Goal: Task Accomplishment & Management: Complete application form

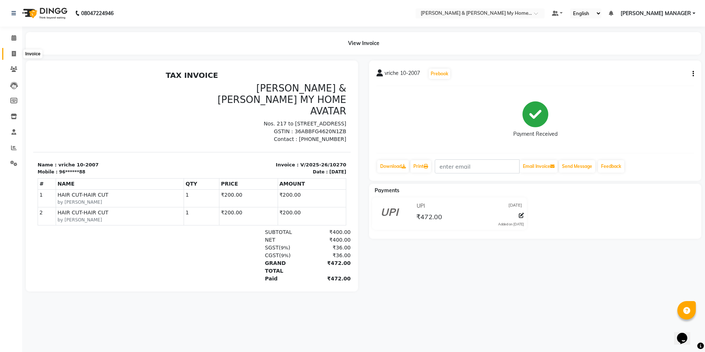
click at [14, 53] on icon at bounding box center [14, 54] width 4 height 6
select select "8193"
select select "service"
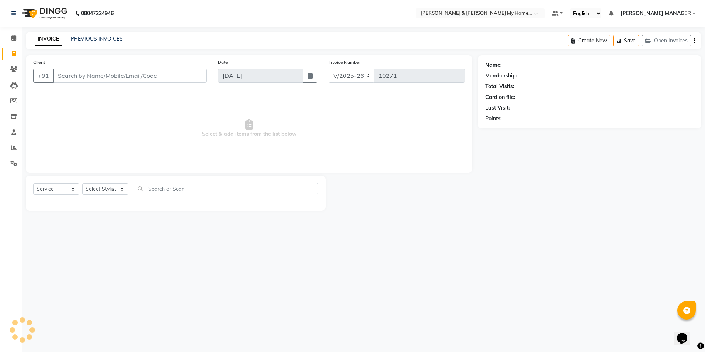
click at [114, 74] on input "Client" at bounding box center [130, 76] width 154 height 14
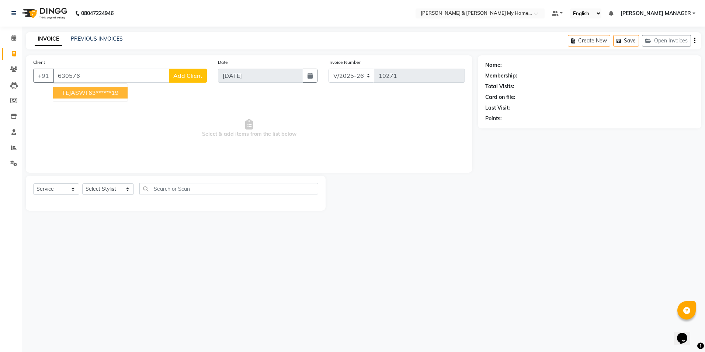
click at [114, 93] on ngb-highlight "63******19" at bounding box center [103, 92] width 30 height 7
type input "63******19"
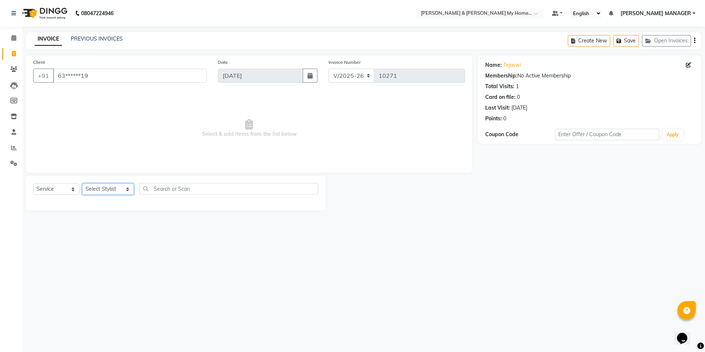
click at [99, 188] on select "Select Stylist [PERSON_NAME] Aarti [PERSON_NAME] Beauty [PERSON_NAME] Nail [PER…" at bounding box center [108, 188] width 52 height 11
select select "77264"
click at [82, 183] on select "Select Stylist [PERSON_NAME] Aarti [PERSON_NAME] Beauty [PERSON_NAME] Nail [PER…" at bounding box center [108, 188] width 52 height 11
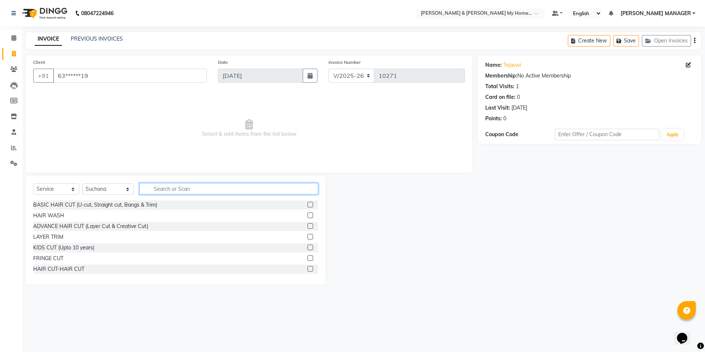
click at [170, 187] on input "text" at bounding box center [228, 188] width 178 height 11
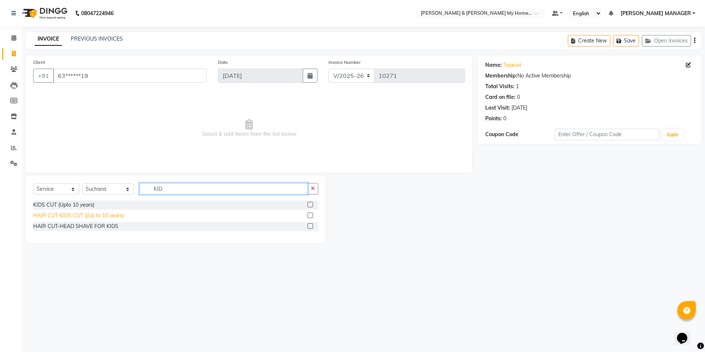
type input "KID"
click at [98, 213] on div "HAIR CUT-KIDS CUT ((Up to 10 years)" at bounding box center [78, 216] width 91 height 8
checkbox input "false"
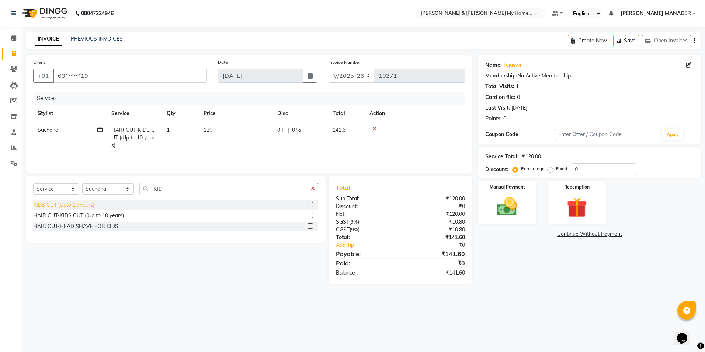
click at [85, 206] on div "KIDS CUT (Upto 10 years)" at bounding box center [63, 205] width 61 height 8
checkbox input "false"
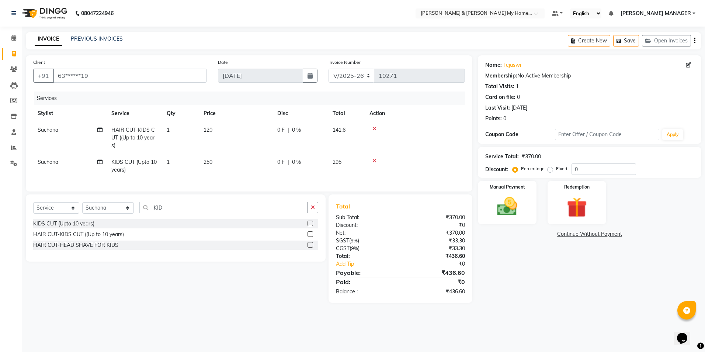
click at [375, 129] on icon at bounding box center [374, 128] width 4 height 5
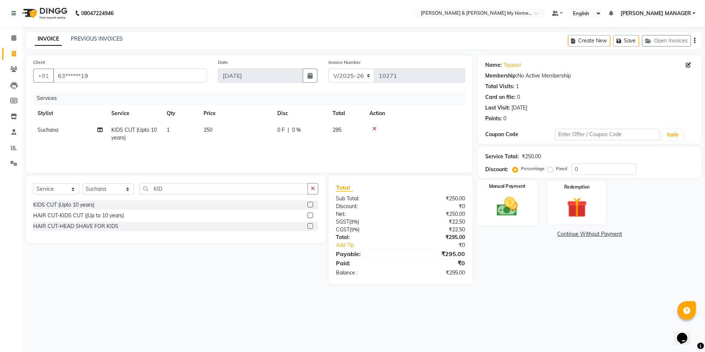
drag, startPoint x: 520, startPoint y: 208, endPoint x: 526, endPoint y: 222, distance: 15.2
click at [520, 208] on img at bounding box center [507, 206] width 34 height 24
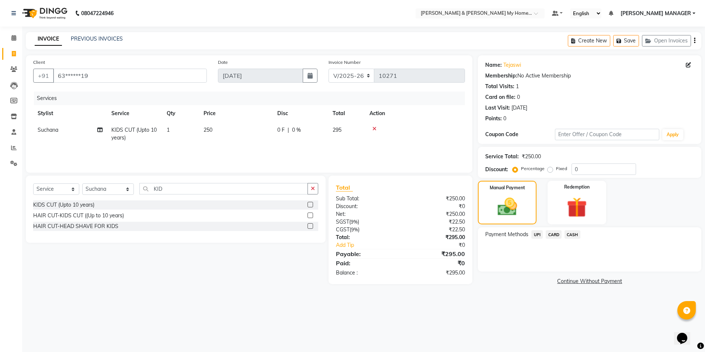
click at [538, 234] on span "UPI" at bounding box center [536, 234] width 11 height 8
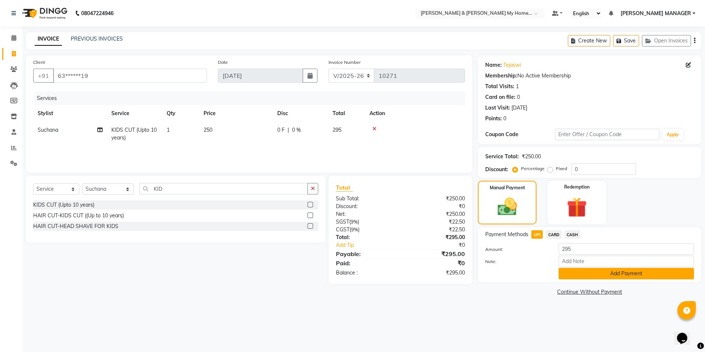
click at [597, 274] on button "Add Payment" at bounding box center [625, 273] width 135 height 11
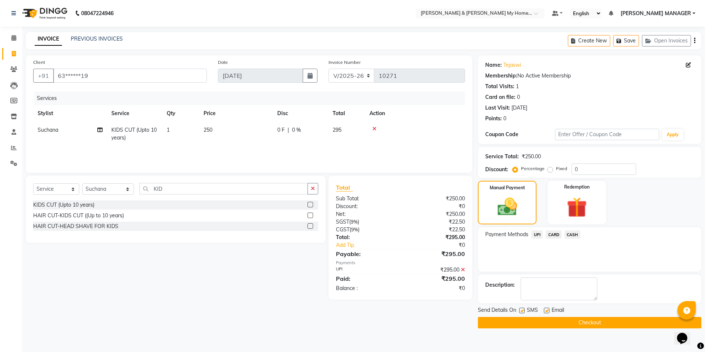
click at [594, 324] on button "Checkout" at bounding box center [589, 322] width 223 height 11
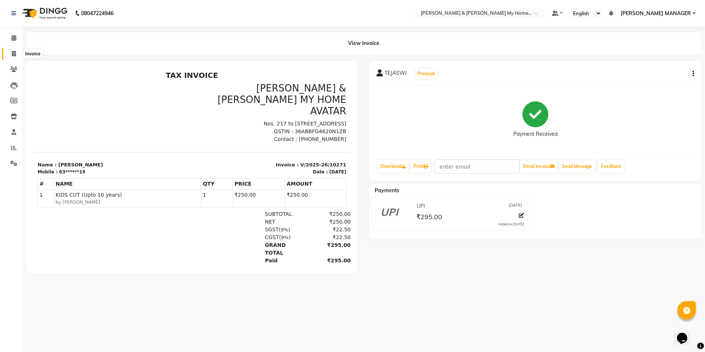
click at [18, 53] on span at bounding box center [13, 54] width 13 height 8
select select "8193"
select select "service"
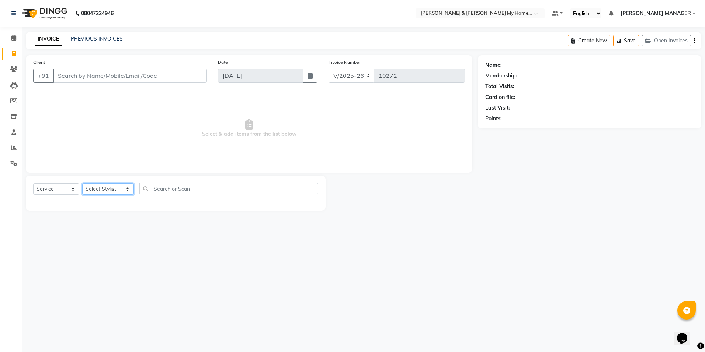
click at [119, 186] on select "Select Stylist [PERSON_NAME] Aarti [PERSON_NAME] Beauty [PERSON_NAME] Nail [PER…" at bounding box center [108, 188] width 52 height 11
select select "88210"
click at [82, 183] on select "Select Stylist [PERSON_NAME] Aarti [PERSON_NAME] Beauty [PERSON_NAME] Nail [PER…" at bounding box center [108, 188] width 52 height 11
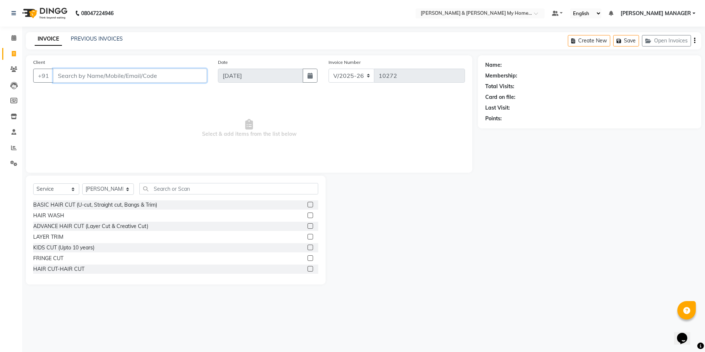
click at [113, 76] on input "Client" at bounding box center [130, 76] width 154 height 14
click at [118, 93] on ngb-highlight "95******06" at bounding box center [113, 92] width 30 height 7
type input "95******06"
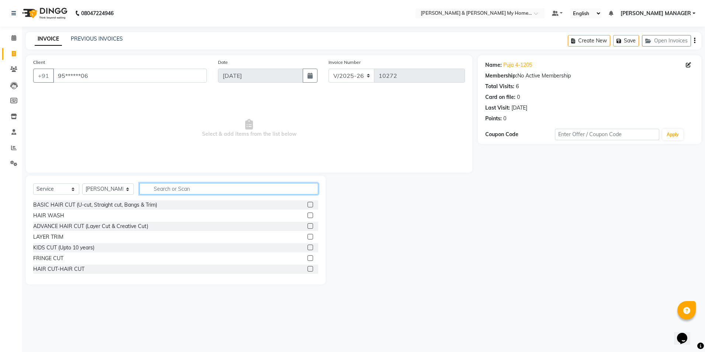
click at [169, 182] on div "Select Service Product Membership Package Voucher Prepaid Gift Card Select Styl…" at bounding box center [176, 229] width 300 height 109
type input "THRE"
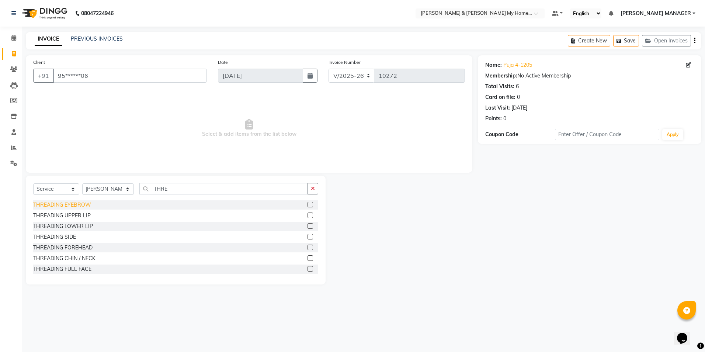
click at [68, 206] on div "THREADING EYEBROW" at bounding box center [62, 205] width 58 height 8
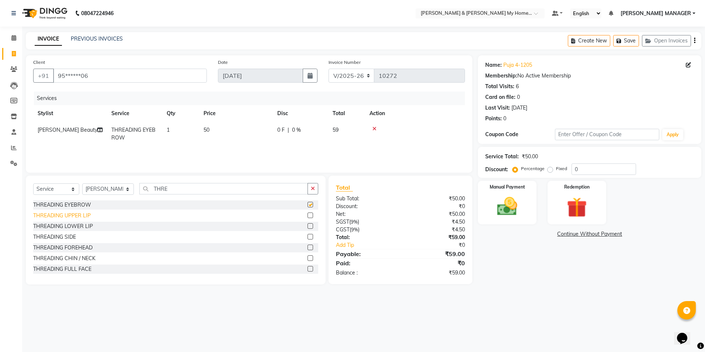
checkbox input "false"
click at [76, 215] on div "THREADING UPPER LIP" at bounding box center [61, 216] width 57 height 8
checkbox input "false"
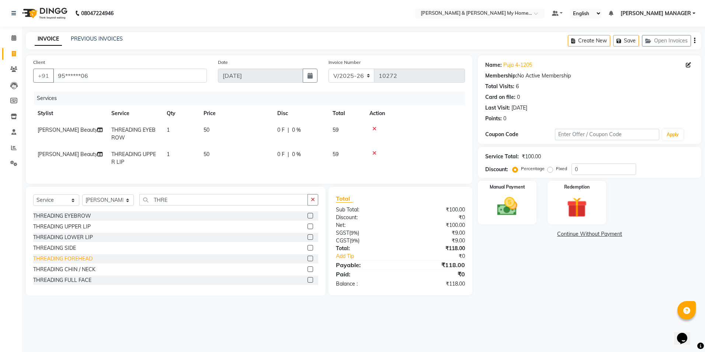
click at [89, 261] on div "THREADING FOREHEAD" at bounding box center [62, 259] width 59 height 8
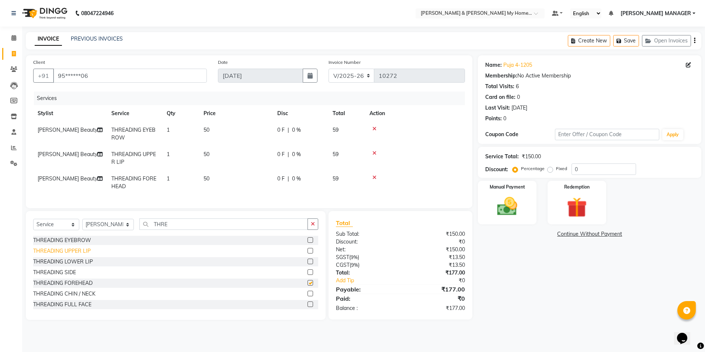
checkbox input "false"
click at [530, 200] on div "Manual Payment" at bounding box center [507, 202] width 61 height 45
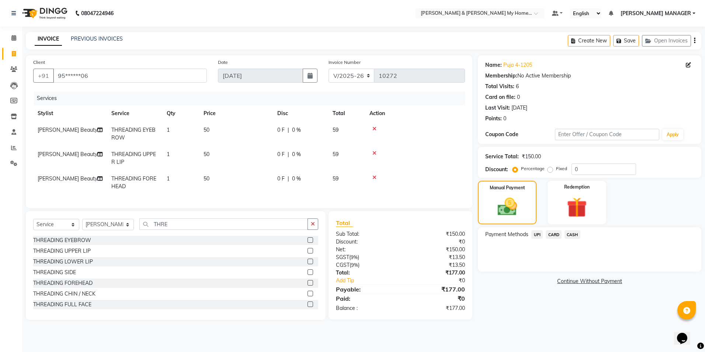
click at [540, 235] on span "UPI" at bounding box center [536, 234] width 11 height 8
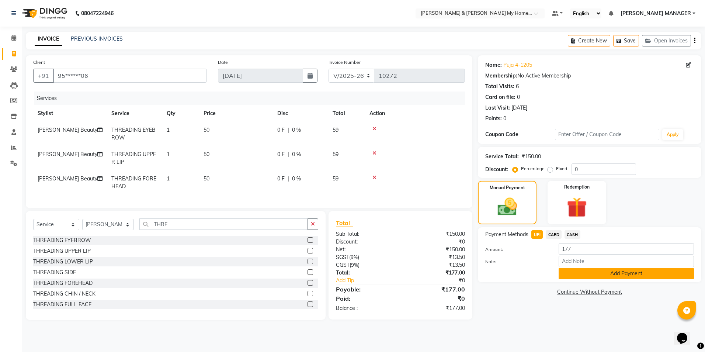
click at [611, 277] on button "Add Payment" at bounding box center [625, 273] width 135 height 11
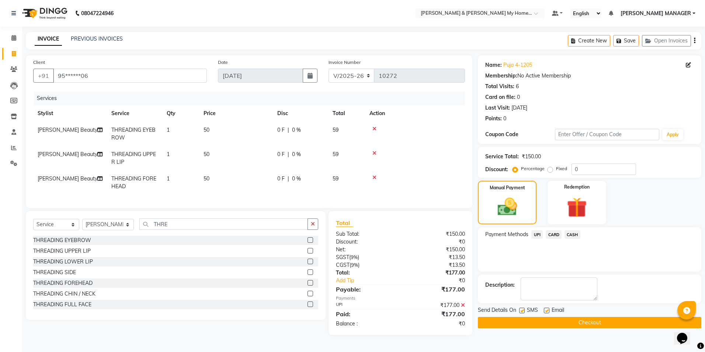
click at [596, 324] on button "Checkout" at bounding box center [589, 322] width 223 height 11
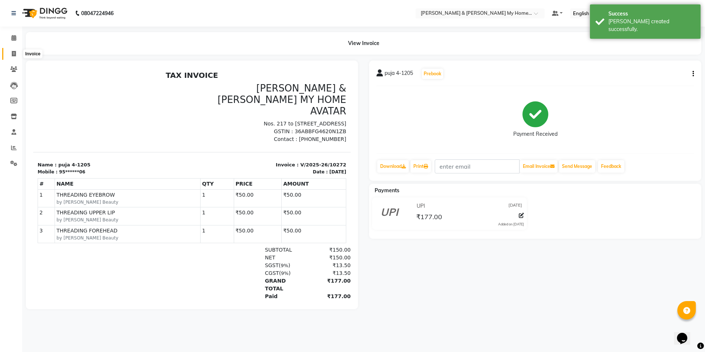
click at [13, 51] on icon at bounding box center [14, 54] width 4 height 6
select select "8193"
select select "service"
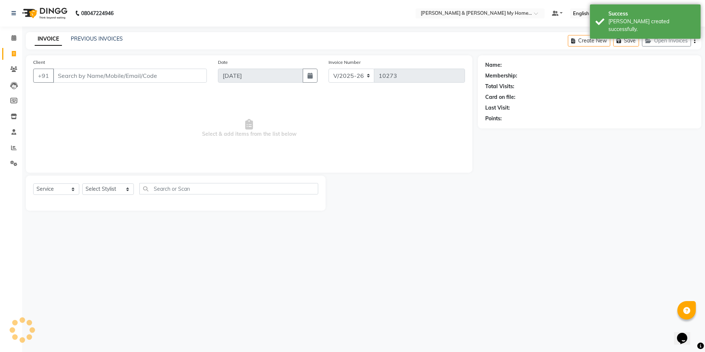
click at [80, 75] on input "Client" at bounding box center [130, 76] width 154 height 14
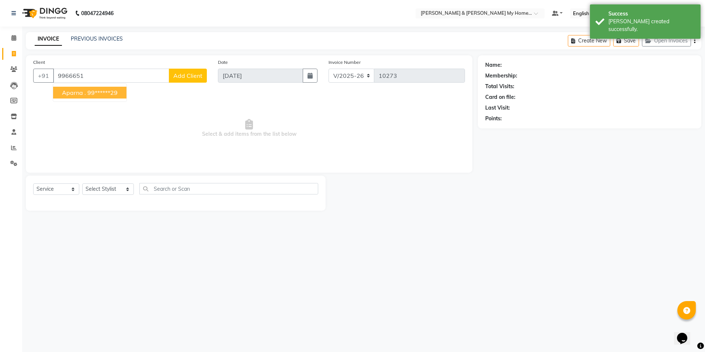
click at [82, 93] on span "Aparna ." at bounding box center [74, 92] width 24 height 7
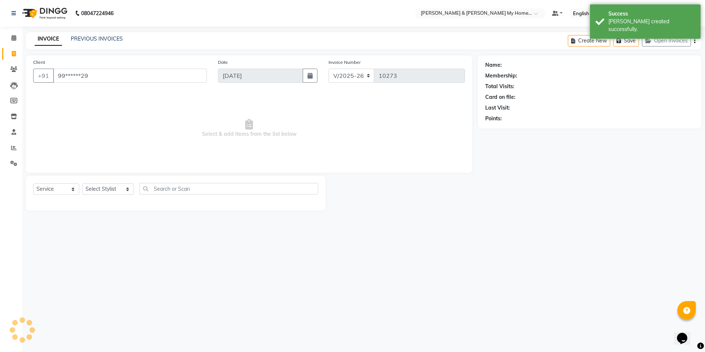
type input "99******29"
drag, startPoint x: 114, startPoint y: 189, endPoint x: 114, endPoint y: 182, distance: 6.7
click at [114, 189] on select "Select Stylist [PERSON_NAME] Aarti [PERSON_NAME] Beauty [PERSON_NAME] Nail [PER…" at bounding box center [108, 188] width 52 height 11
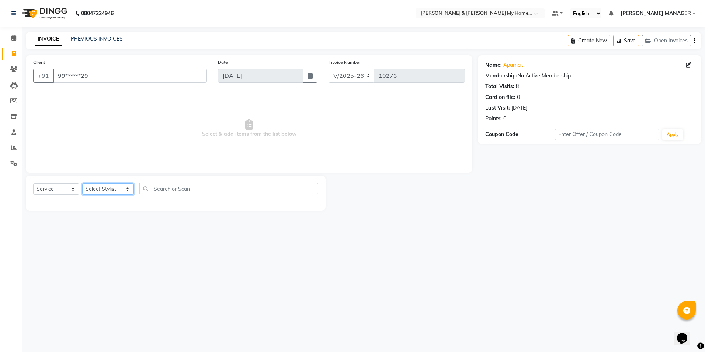
select select "77264"
click at [82, 183] on select "Select Stylist [PERSON_NAME] Aarti [PERSON_NAME] Beauty [PERSON_NAME] Nail [PER…" at bounding box center [108, 188] width 52 height 11
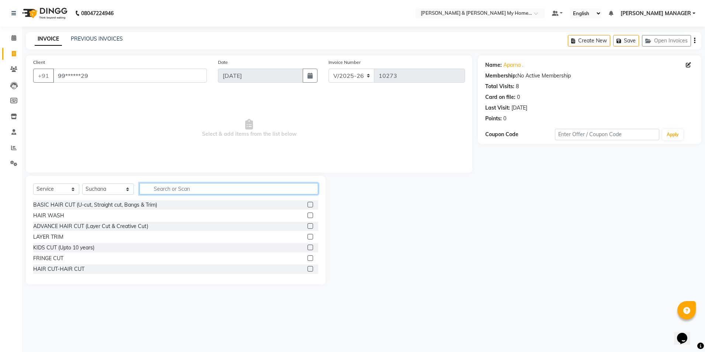
click at [153, 186] on input "text" at bounding box center [228, 188] width 178 height 11
type input "THRE"
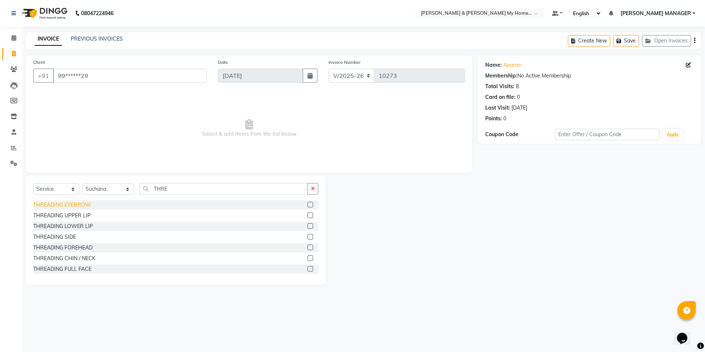
click at [88, 207] on div "THREADING EYEBROW" at bounding box center [62, 205] width 58 height 8
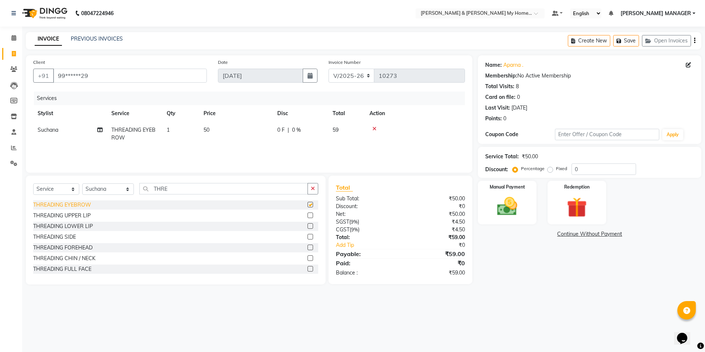
checkbox input "false"
click at [511, 207] on img at bounding box center [507, 206] width 34 height 24
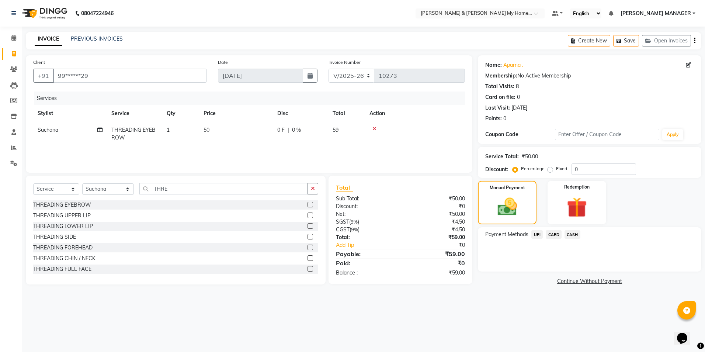
click at [537, 237] on span "UPI" at bounding box center [536, 234] width 11 height 8
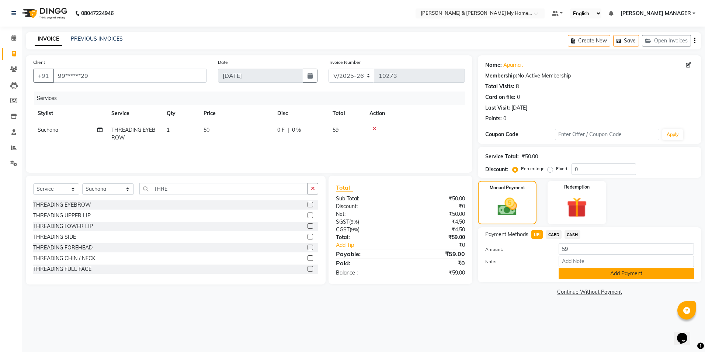
click at [575, 278] on button "Add Payment" at bounding box center [625, 273] width 135 height 11
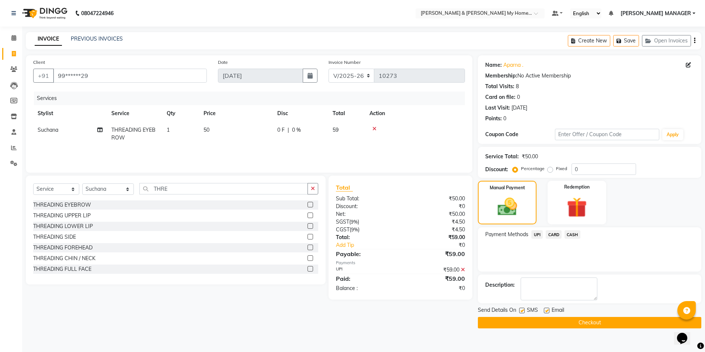
click at [569, 322] on button "Checkout" at bounding box center [589, 322] width 223 height 11
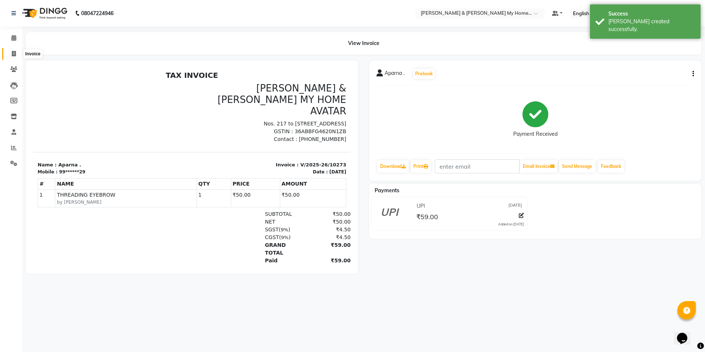
click at [12, 53] on icon at bounding box center [14, 54] width 4 height 6
select select "8193"
select select "service"
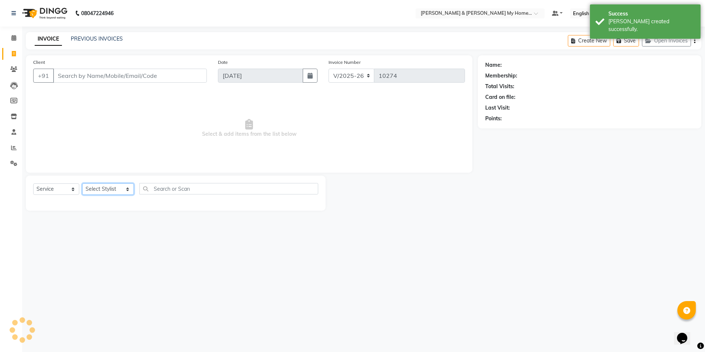
click at [104, 186] on select "Select Stylist [PERSON_NAME] Aarti [PERSON_NAME] Beauty [PERSON_NAME] Nail [PER…" at bounding box center [108, 188] width 52 height 11
select select "89818"
click at [82, 183] on select "Select Stylist [PERSON_NAME] Aarti [PERSON_NAME] Beauty [PERSON_NAME] Nail [PER…" at bounding box center [108, 188] width 52 height 11
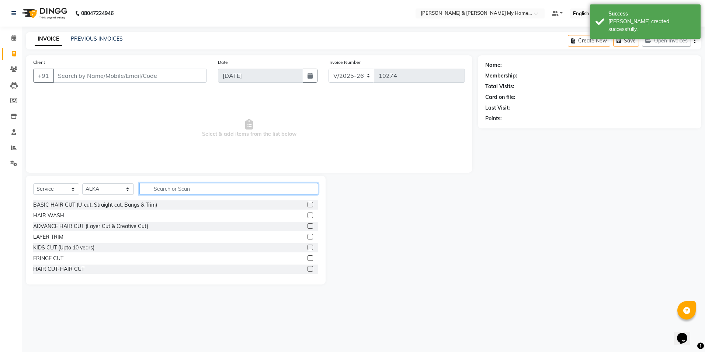
click at [180, 185] on input "text" at bounding box center [228, 188] width 178 height 11
type input "THRE"
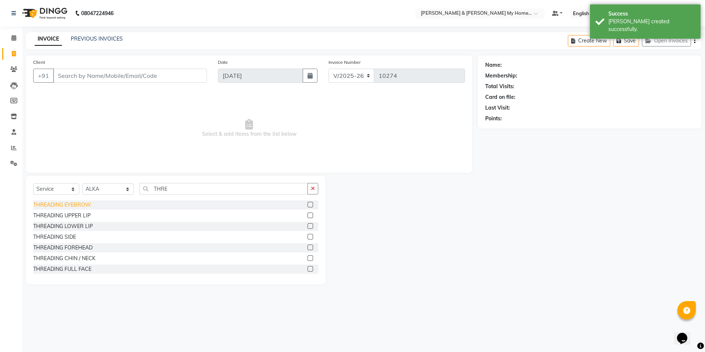
click at [84, 201] on div "THREADING EYEBROW" at bounding box center [62, 205] width 58 height 8
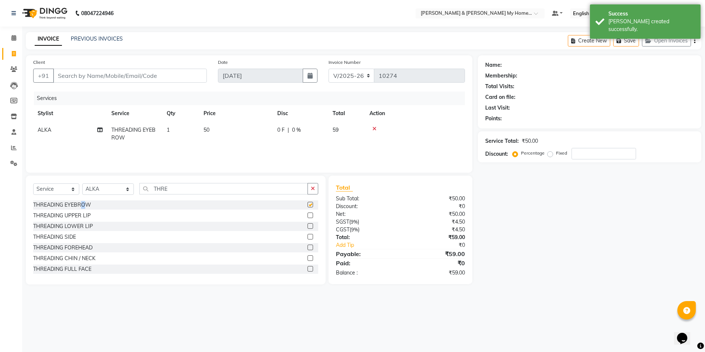
checkbox input "false"
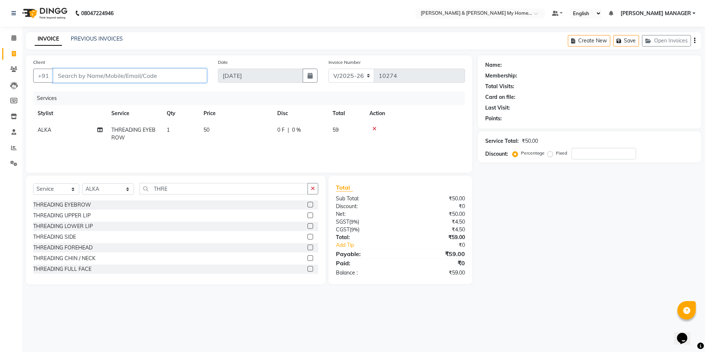
click at [93, 69] on input "Client" at bounding box center [130, 76] width 154 height 14
click at [93, 75] on input "Client" at bounding box center [130, 76] width 154 height 14
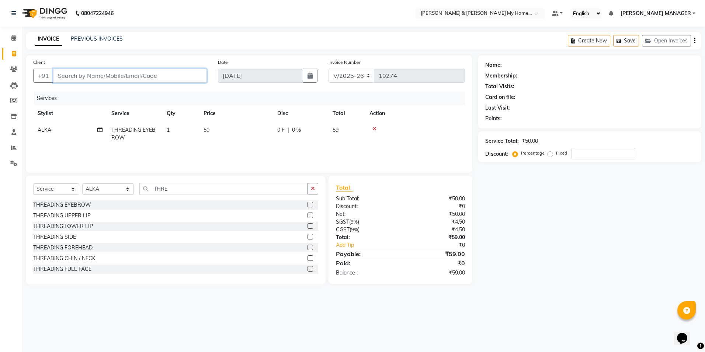
click at [93, 75] on input "Client" at bounding box center [130, 76] width 154 height 14
type input "9"
type input "0"
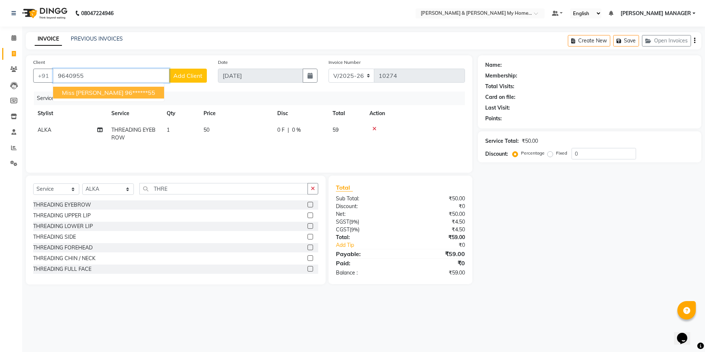
click at [93, 90] on span "Miss [PERSON_NAME]" at bounding box center [93, 92] width 62 height 7
type input "96******55"
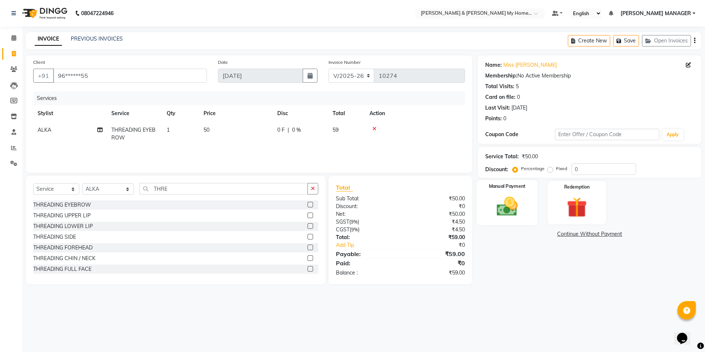
click at [509, 194] on div "Manual Payment" at bounding box center [507, 202] width 61 height 45
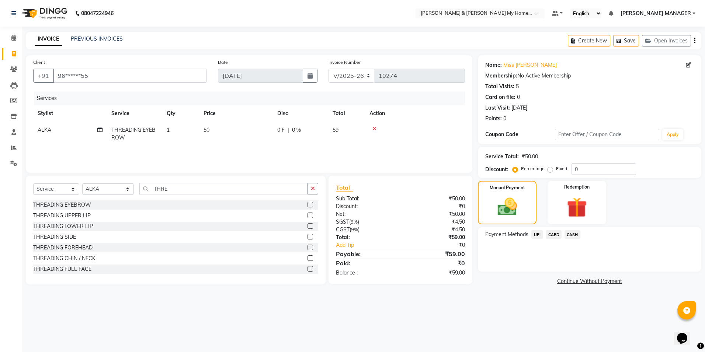
click at [542, 233] on span "UPI" at bounding box center [536, 234] width 11 height 8
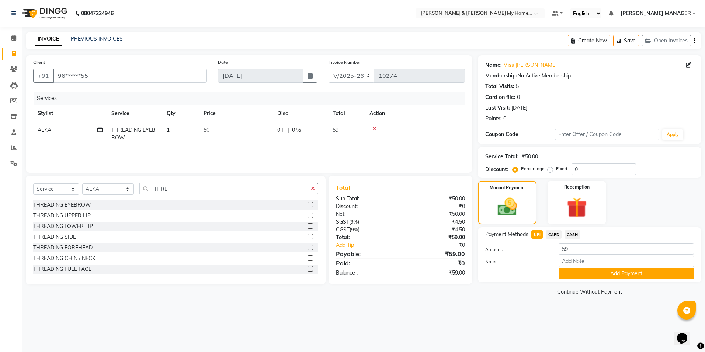
click at [580, 271] on button "Add Payment" at bounding box center [625, 273] width 135 height 11
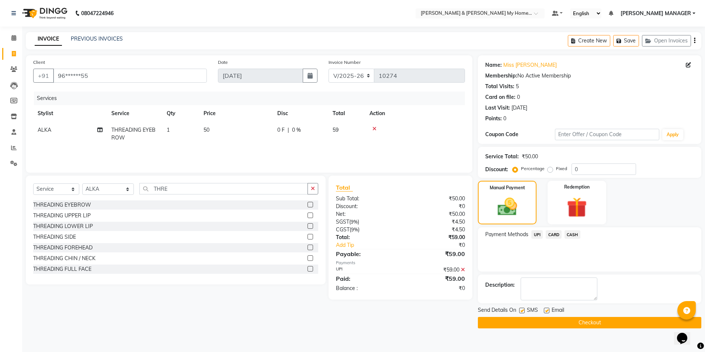
click at [569, 317] on button "Checkout" at bounding box center [589, 322] width 223 height 11
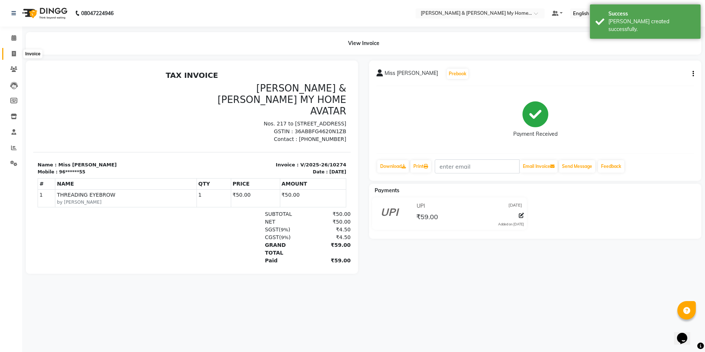
click at [13, 55] on icon at bounding box center [14, 54] width 4 height 6
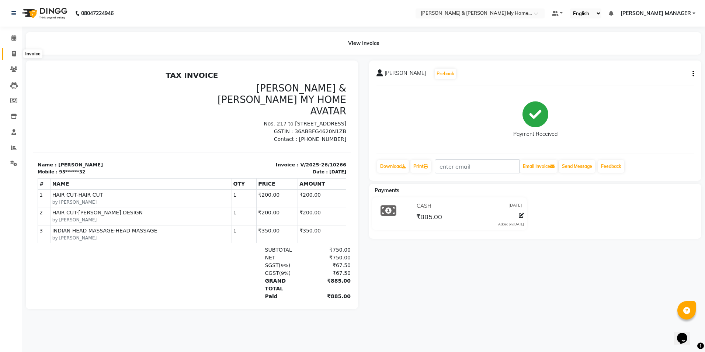
click at [15, 53] on icon at bounding box center [14, 54] width 4 height 6
select select "service"
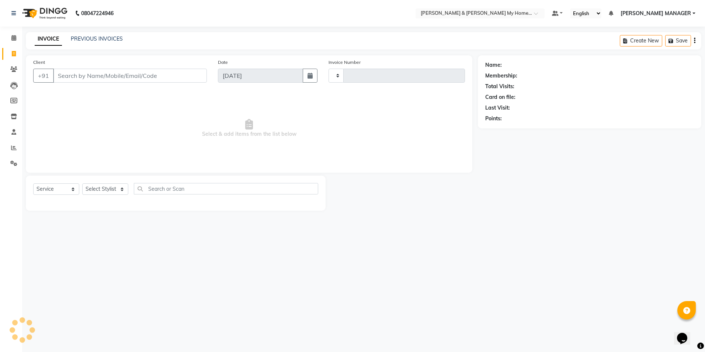
type input "10275"
select select "8193"
